Goal: Navigation & Orientation: Find specific page/section

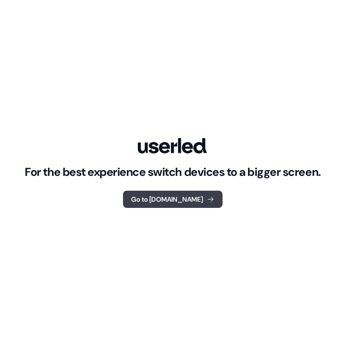
click at [177, 200] on button "Go to [DOMAIN_NAME]" at bounding box center [172, 199] width 99 height 17
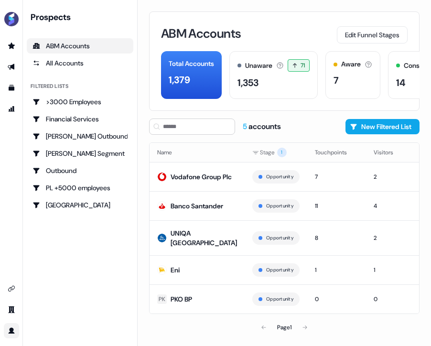
click at [13, 335] on link "Go to profile" at bounding box center [11, 330] width 15 height 15
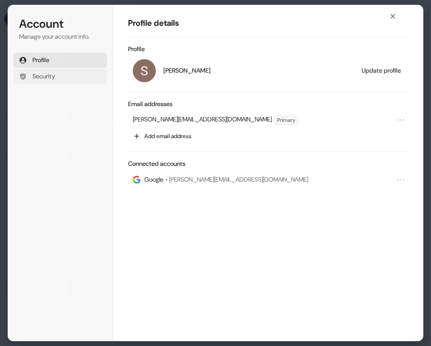
click at [64, 77] on button "Security" at bounding box center [60, 76] width 94 height 15
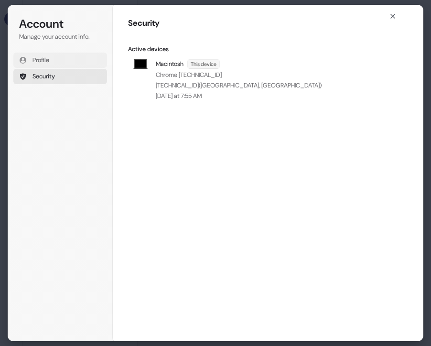
click at [60, 63] on button "Profile" at bounding box center [60, 60] width 94 height 15
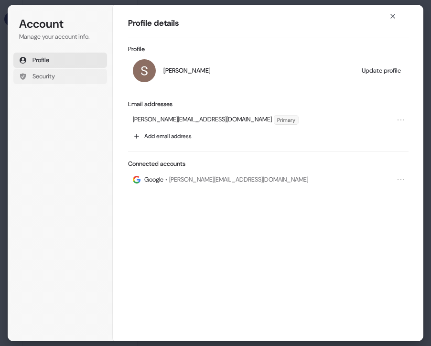
click at [58, 77] on button "Security" at bounding box center [60, 76] width 94 height 15
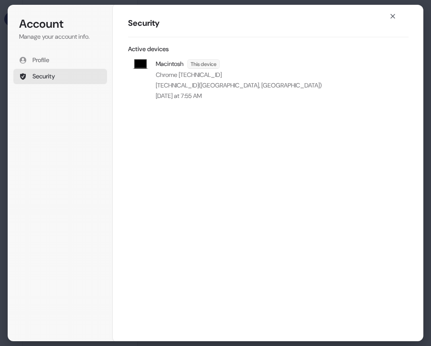
click at [392, 11] on div "Security Macintosh This device Chrome [TECHNICAL_ID] [TECHNICAL_ID] ( [GEOGRAPH…" at bounding box center [268, 173] width 311 height 338
click at [392, 19] on icon "button" at bounding box center [393, 16] width 8 height 8
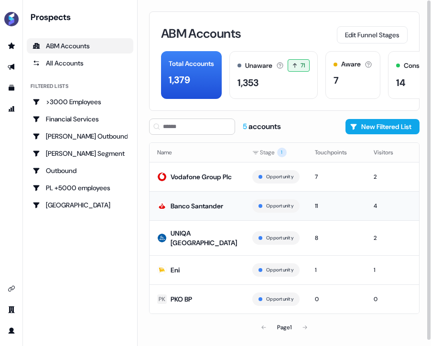
click at [186, 211] on div "Banco Santander" at bounding box center [197, 206] width 53 height 10
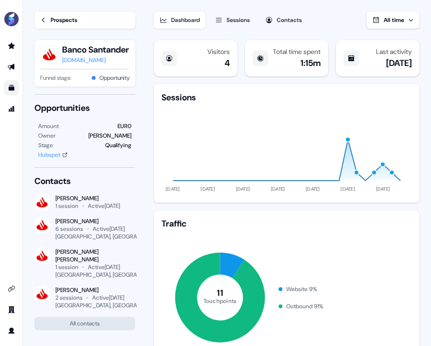
click at [13, 86] on icon "Go to templates" at bounding box center [12, 88] width 6 height 6
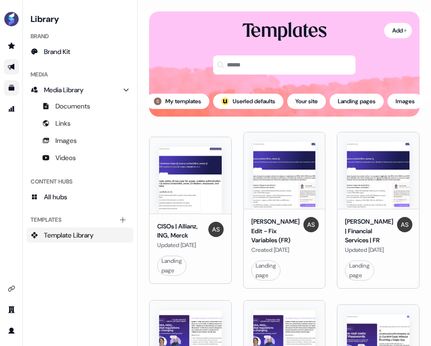
click at [14, 68] on icon "Go to outbound experience" at bounding box center [11, 67] width 7 height 6
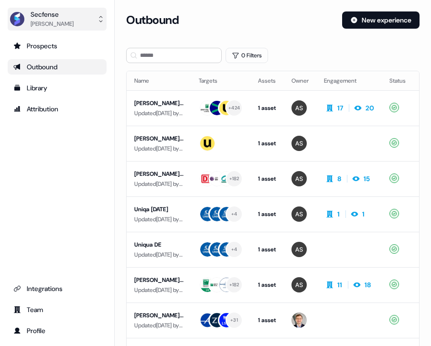
click at [21, 18] on img "side nav menu" at bounding box center [17, 18] width 15 height 15
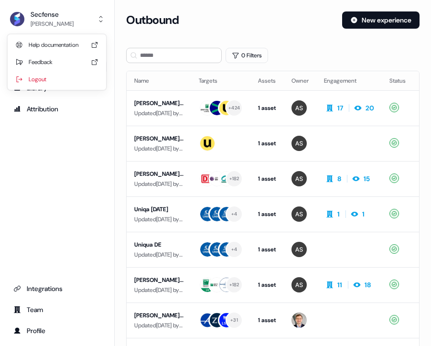
click at [28, 174] on div "Secfense [PERSON_NAME] Help documentation Feedback Logout Prospects Outbound Li…" at bounding box center [57, 173] width 115 height 346
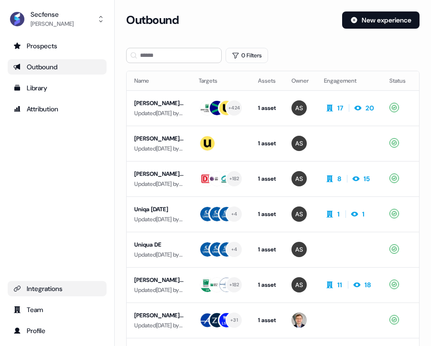
click at [43, 288] on div "Integrations" at bounding box center [57, 289] width 88 height 10
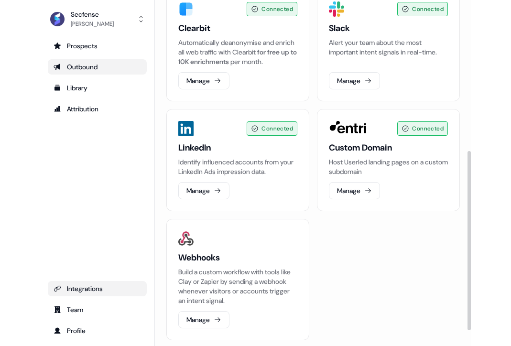
scroll to position [320, 0]
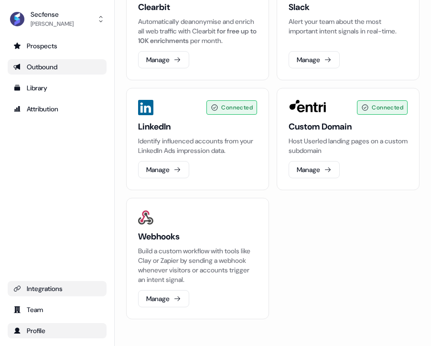
click at [36, 331] on div "Profile" at bounding box center [57, 331] width 88 height 10
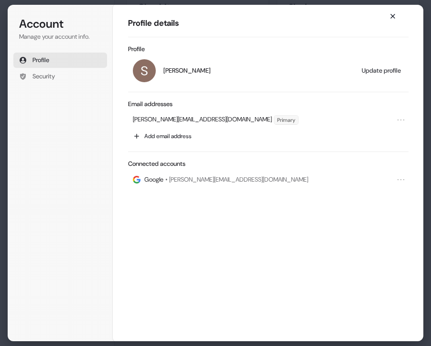
click at [394, 12] on icon "button" at bounding box center [393, 16] width 8 height 8
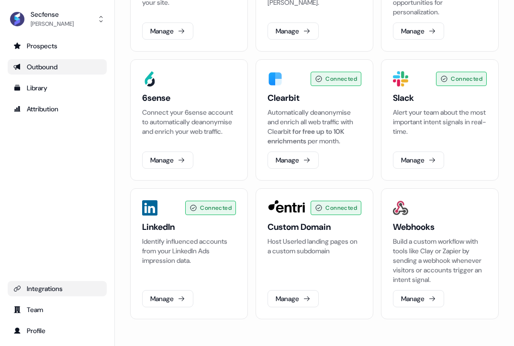
scroll to position [110, 0]
